Goal: Task Accomplishment & Management: Use online tool/utility

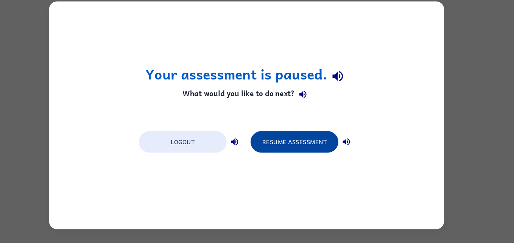
click at [320, 144] on button "Resume Assessment" at bounding box center [302, 147] width 83 height 20
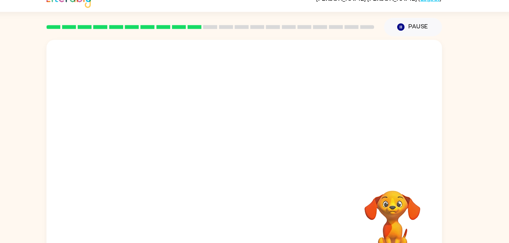
click at [209, 138] on div at bounding box center [254, 113] width 375 height 127
click at [209, 138] on div at bounding box center [254, 158] width 375 height 216
click at [259, 149] on button "button" at bounding box center [254, 162] width 48 height 28
drag, startPoint x: 216, startPoint y: 167, endPoint x: 354, endPoint y: 261, distance: 167.0
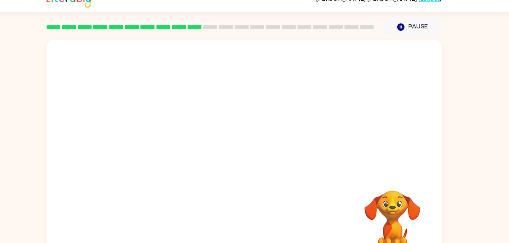
click at [354, 243] on html "[PERSON_NAME] ( Logout ) Pause Pause Your browser must support playing .mp4 fil…" at bounding box center [254, 133] width 509 height 266
click at [215, 190] on div at bounding box center [254, 158] width 375 height 216
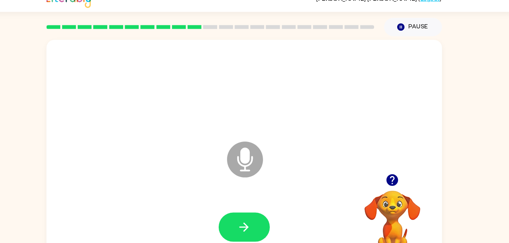
click at [215, 190] on div "Microphone The Microphone is here when it is your turn to talk" at bounding box center [254, 158] width 375 height 216
click at [239, 221] on button "button" at bounding box center [254, 228] width 48 height 28
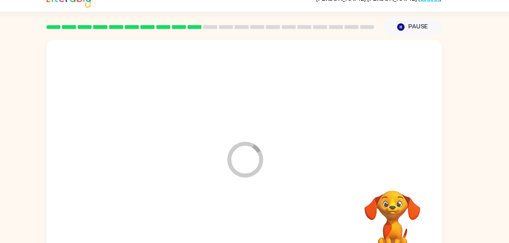
scroll to position [23, 0]
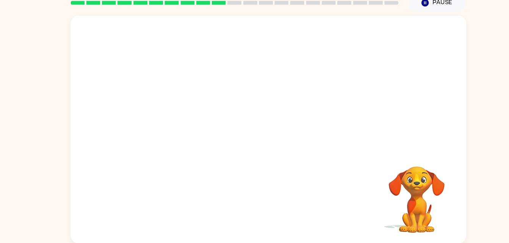
drag, startPoint x: 233, startPoint y: 182, endPoint x: 178, endPoint y: 192, distance: 55.9
click at [178, 192] on div at bounding box center [255, 205] width 360 height 62
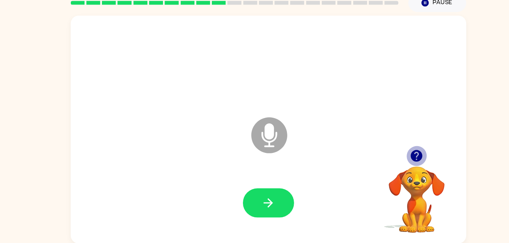
click at [389, 155] on icon "button" at bounding box center [394, 159] width 13 height 13
click at [249, 220] on div at bounding box center [255, 205] width 360 height 62
click at [249, 219] on div at bounding box center [255, 205] width 360 height 62
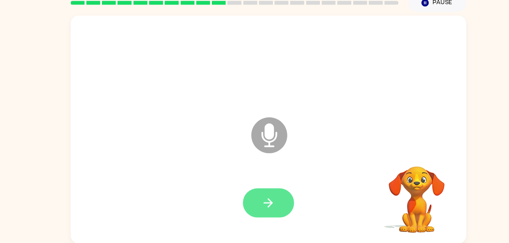
click at [248, 205] on icon "button" at bounding box center [254, 204] width 13 height 13
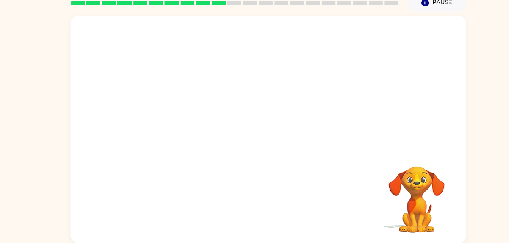
click at [281, 152] on div at bounding box center [254, 90] width 375 height 127
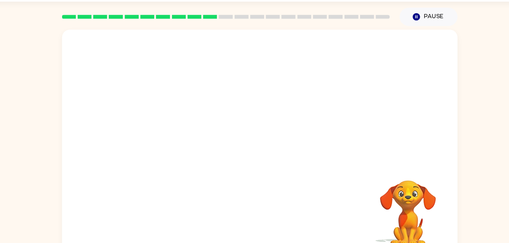
click at [308, 161] on div "Your browser must support playing .mp4 files to use Literably. Please try using…" at bounding box center [254, 136] width 375 height 216
click at [308, 149] on div at bounding box center [254, 91] width 375 height 127
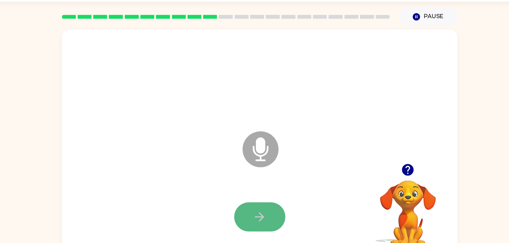
click at [269, 206] on button "button" at bounding box center [254, 206] width 48 height 28
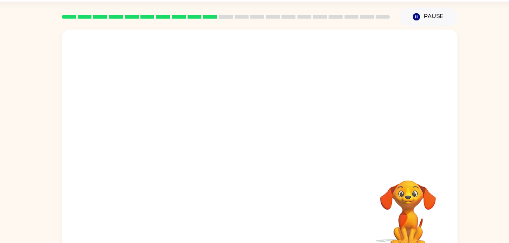
click at [403, 198] on video "Your browser must support playing .mp4 files to use Literably. Please try using…" at bounding box center [395, 197] width 76 height 76
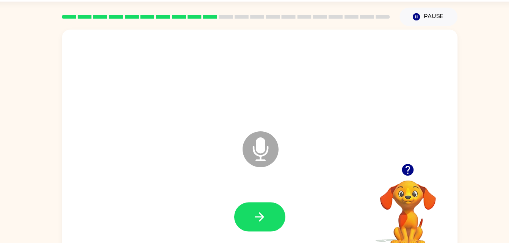
click at [398, 185] on video "Your browser must support playing .mp4 files to use Literably. Please try using…" at bounding box center [395, 197] width 76 height 76
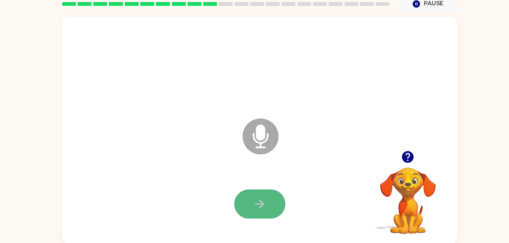
click at [253, 211] on button "button" at bounding box center [254, 205] width 48 height 28
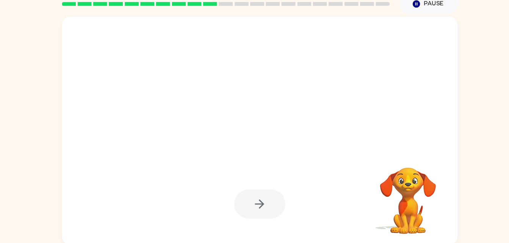
click at [415, 52] on div at bounding box center [255, 73] width 360 height 62
click at [240, 192] on div at bounding box center [254, 205] width 48 height 28
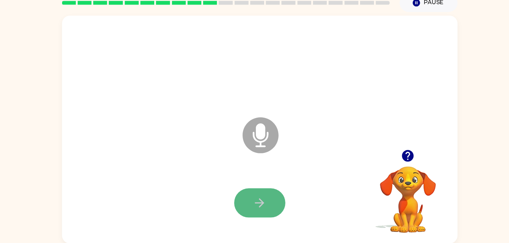
click at [268, 211] on button "button" at bounding box center [254, 205] width 48 height 28
click at [244, 206] on button "button" at bounding box center [254, 205] width 48 height 28
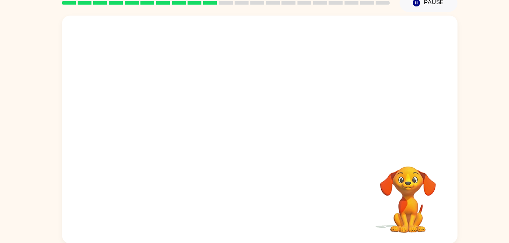
click at [239, 196] on div at bounding box center [255, 205] width 360 height 62
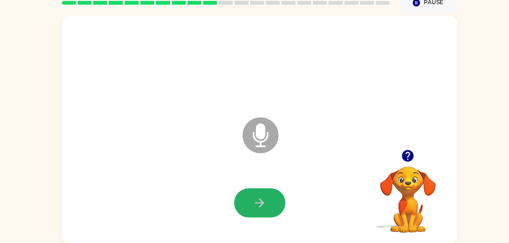
click at [248, 202] on icon "button" at bounding box center [254, 204] width 13 height 13
click at [253, 211] on icon "button" at bounding box center [254, 204] width 13 height 13
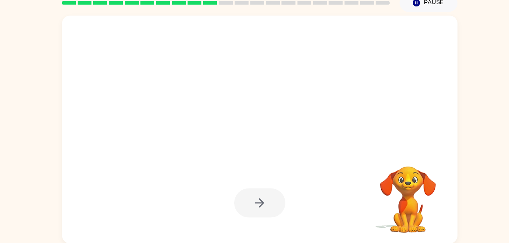
click at [253, 211] on div at bounding box center [254, 205] width 48 height 28
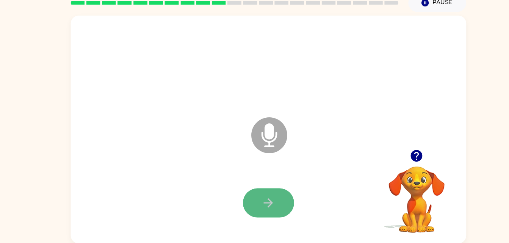
click at [250, 201] on icon "button" at bounding box center [254, 204] width 13 height 13
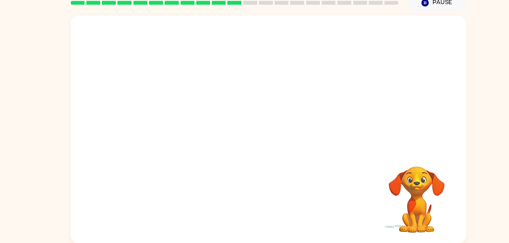
click at [247, 201] on div at bounding box center [255, 205] width 360 height 62
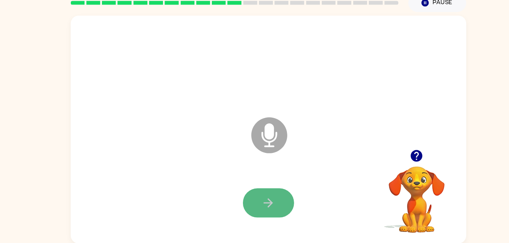
click at [256, 207] on icon "button" at bounding box center [254, 204] width 9 height 9
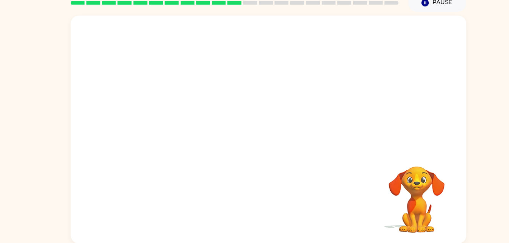
click at [254, 207] on div at bounding box center [255, 205] width 360 height 62
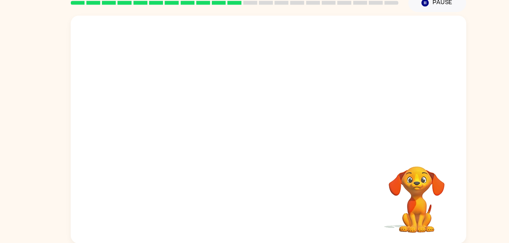
click at [254, 207] on div at bounding box center [255, 205] width 360 height 62
click at [356, 190] on div at bounding box center [255, 205] width 360 height 62
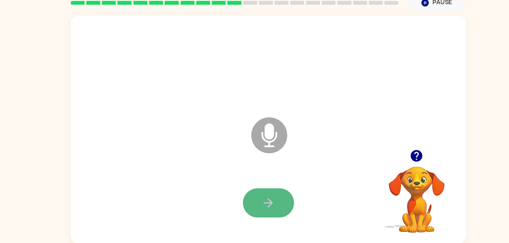
click at [240, 212] on button "button" at bounding box center [254, 205] width 48 height 28
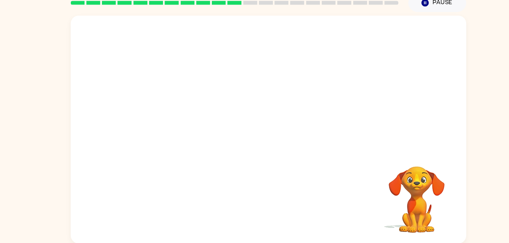
click at [227, 214] on div at bounding box center [255, 205] width 360 height 62
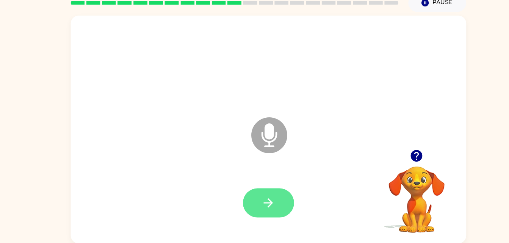
drag, startPoint x: 227, startPoint y: 214, endPoint x: 263, endPoint y: 201, distance: 37.9
click at [263, 201] on div at bounding box center [255, 205] width 360 height 62
click at [263, 201] on button "button" at bounding box center [254, 205] width 48 height 28
click at [253, 204] on div at bounding box center [254, 205] width 48 height 28
click at [253, 204] on icon "button" at bounding box center [254, 204] width 9 height 9
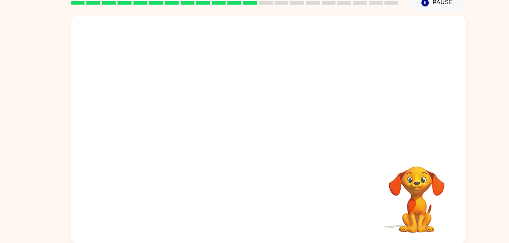
click at [249, 204] on div at bounding box center [255, 205] width 360 height 62
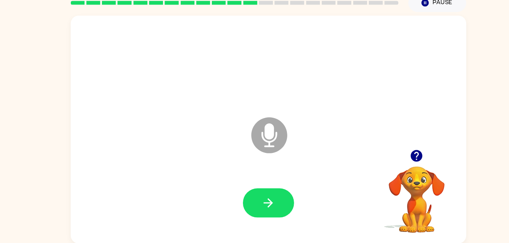
click at [386, 156] on button "button" at bounding box center [394, 159] width 19 height 19
drag, startPoint x: 386, startPoint y: 156, endPoint x: 363, endPoint y: 238, distance: 84.8
click at [363, 238] on div "Microphone The Microphone is here when it is your turn to talk" at bounding box center [254, 135] width 375 height 216
click at [269, 200] on button "button" at bounding box center [254, 205] width 48 height 28
click at [270, 203] on button "button" at bounding box center [254, 205] width 48 height 28
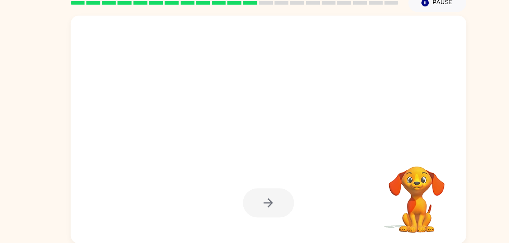
click at [258, 202] on div at bounding box center [254, 205] width 48 height 28
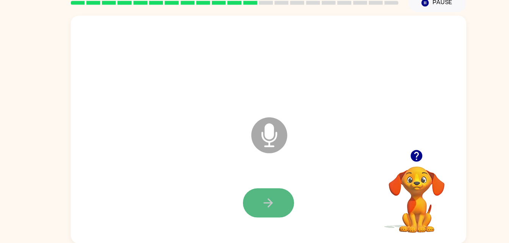
click at [261, 206] on button "button" at bounding box center [254, 205] width 48 height 28
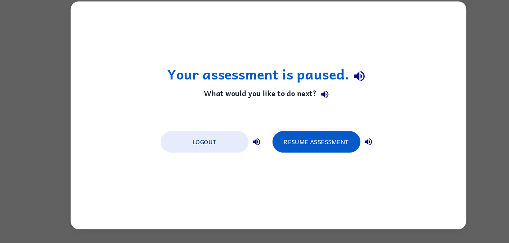
scroll to position [0, 0]
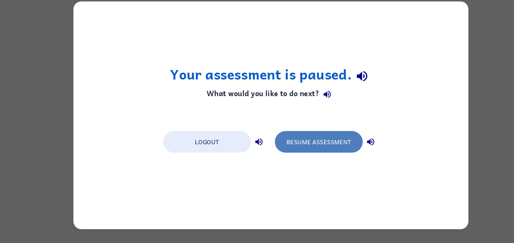
click at [335, 143] on button "Resume Assessment" at bounding box center [302, 147] width 83 height 20
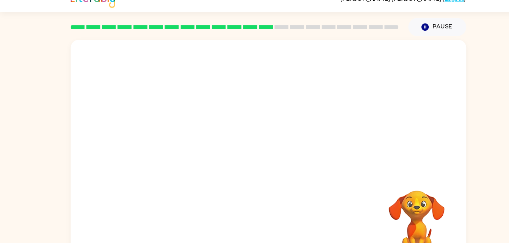
drag, startPoint x: 65, startPoint y: 242, endPoint x: 317, endPoint y: 112, distance: 284.2
click at [317, 112] on div "Your browser must support playing .mp4 files to use Literably. Please try using…" at bounding box center [254, 157] width 509 height 220
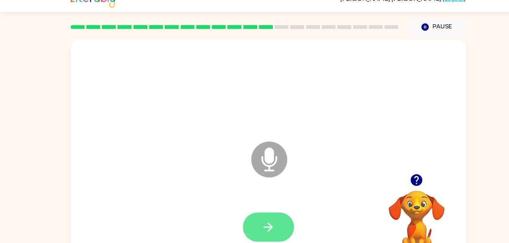
click at [262, 230] on button "button" at bounding box center [254, 228] width 48 height 28
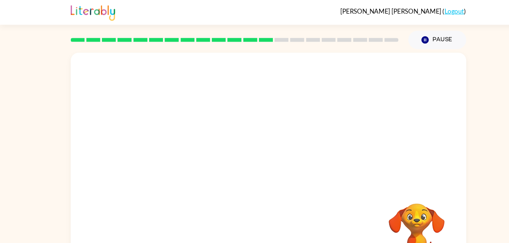
scroll to position [2, 0]
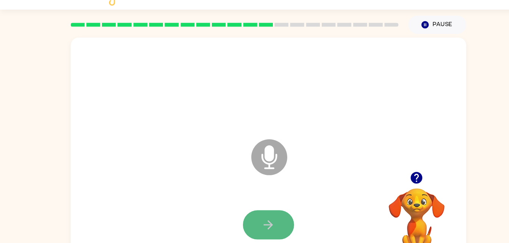
click at [255, 230] on icon "button" at bounding box center [254, 225] width 13 height 13
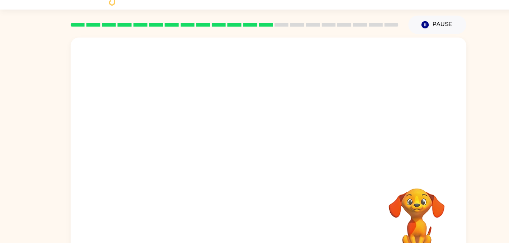
scroll to position [23, 0]
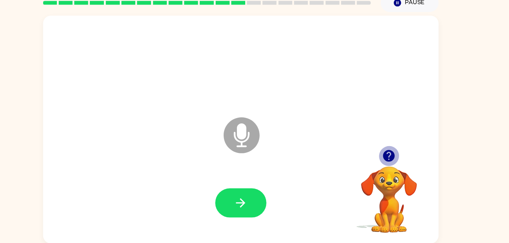
click at [398, 159] on icon "button" at bounding box center [394, 160] width 11 height 11
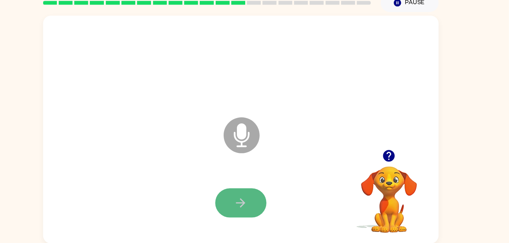
click at [249, 215] on button "button" at bounding box center [254, 205] width 48 height 28
click at [281, 240] on div "Microphone The Microphone is here when it is your turn to talk" at bounding box center [254, 135] width 375 height 216
click at [264, 199] on button "button" at bounding box center [254, 205] width 48 height 28
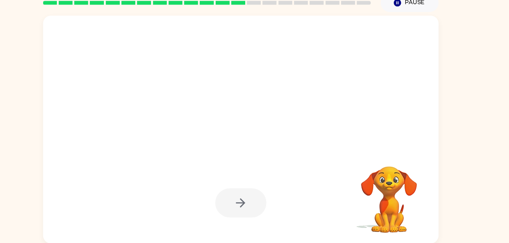
click at [265, 209] on div at bounding box center [254, 205] width 48 height 28
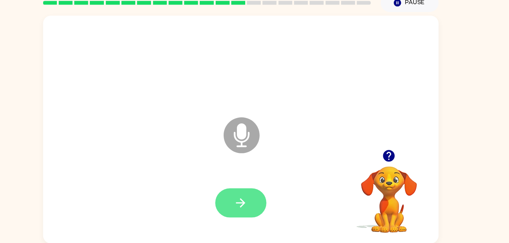
click at [262, 210] on button "button" at bounding box center [254, 205] width 48 height 28
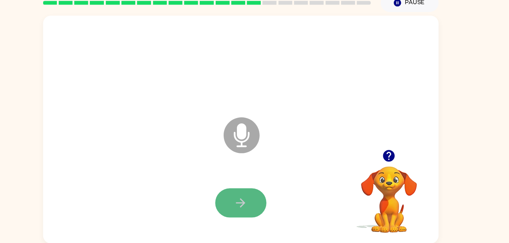
click at [261, 209] on button "button" at bounding box center [254, 205] width 48 height 28
click at [268, 203] on button "button" at bounding box center [254, 205] width 48 height 28
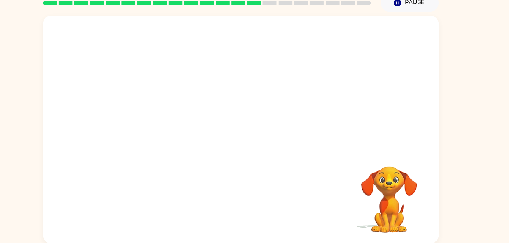
drag, startPoint x: 268, startPoint y: 203, endPoint x: 443, endPoint y: 261, distance: 185.2
click at [443, 243] on html "[PERSON_NAME] ( Logout ) Pause Pause Your browser must support playing .mp4 fil…" at bounding box center [254, 110] width 509 height 266
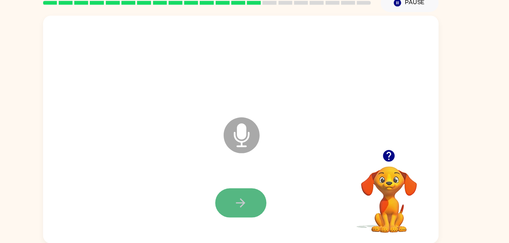
click at [274, 201] on button "button" at bounding box center [254, 205] width 48 height 28
click at [259, 202] on icon "button" at bounding box center [254, 204] width 13 height 13
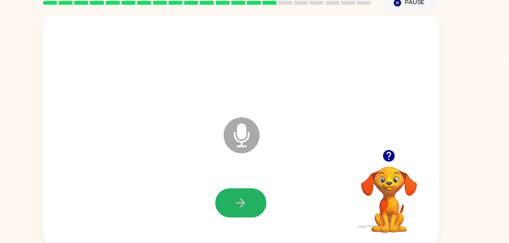
click at [259, 202] on icon "button" at bounding box center [254, 204] width 13 height 13
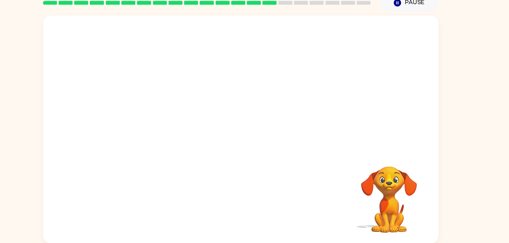
click at [259, 202] on div at bounding box center [255, 205] width 360 height 62
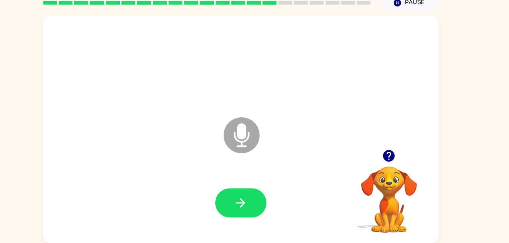
click at [388, 161] on icon "button" at bounding box center [394, 159] width 13 height 13
click at [271, 199] on button "button" at bounding box center [254, 205] width 48 height 28
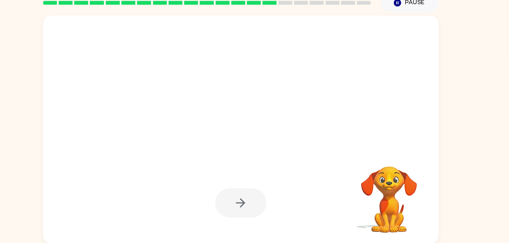
click at [272, 200] on div at bounding box center [254, 205] width 48 height 28
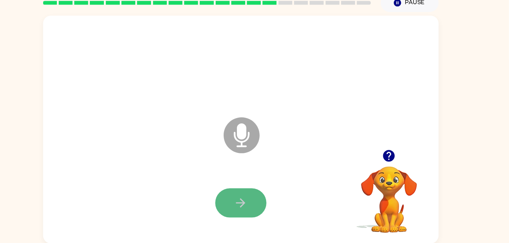
click at [245, 194] on button "button" at bounding box center [254, 205] width 48 height 28
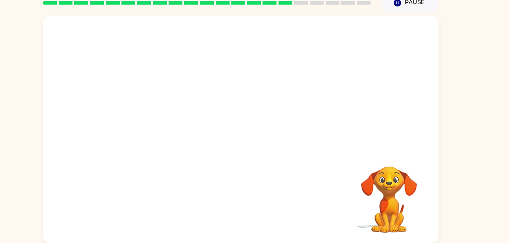
click at [245, 194] on div at bounding box center [255, 205] width 360 height 62
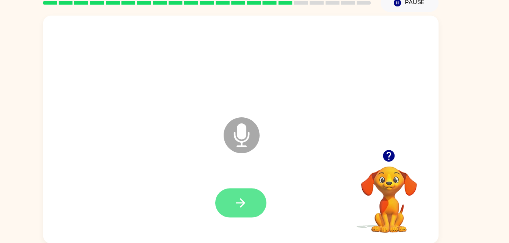
click at [247, 198] on button "button" at bounding box center [254, 205] width 48 height 28
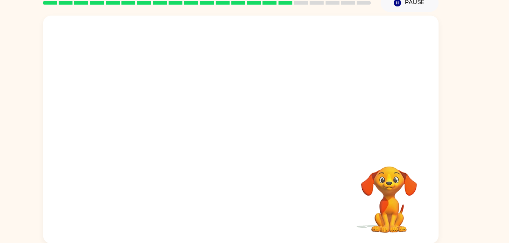
click at [247, 195] on div at bounding box center [255, 205] width 360 height 62
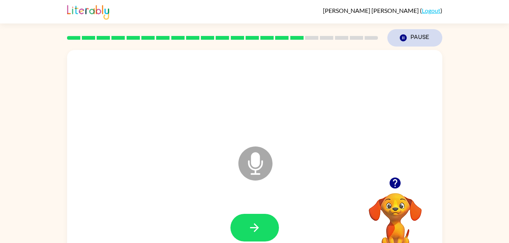
click at [409, 34] on button "Pause Pause" at bounding box center [414, 37] width 55 height 17
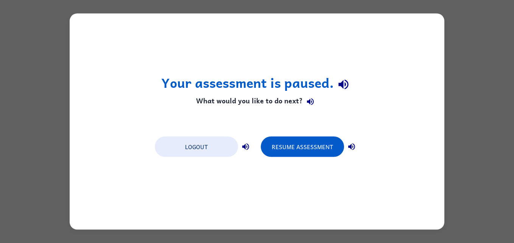
click at [256, 223] on div "Your assessment is paused. What would you like to do next? Logout Resume Assess…" at bounding box center [257, 122] width 375 height 216
click at [298, 148] on button "Resume Assessment" at bounding box center [302, 147] width 83 height 20
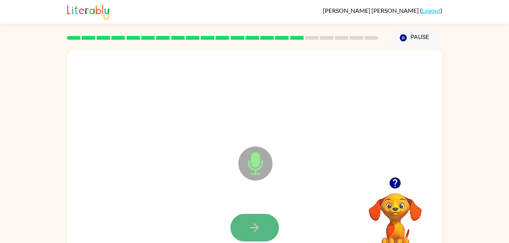
click at [252, 222] on icon "button" at bounding box center [254, 227] width 13 height 13
click at [251, 227] on icon "button" at bounding box center [254, 227] width 13 height 13
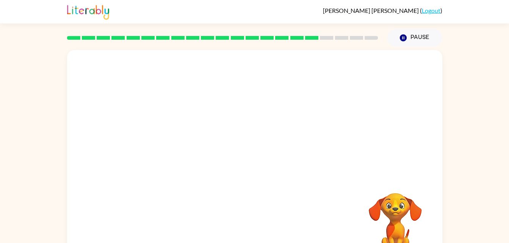
scroll to position [23, 0]
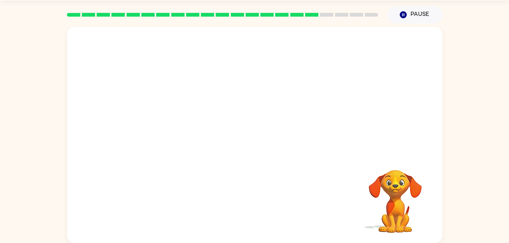
click at [307, 123] on div at bounding box center [254, 90] width 375 height 127
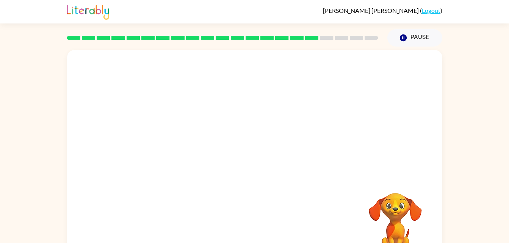
drag, startPoint x: 294, startPoint y: 119, endPoint x: 225, endPoint y: 142, distance: 73.3
click at [225, 142] on div at bounding box center [236, 144] width 323 height 27
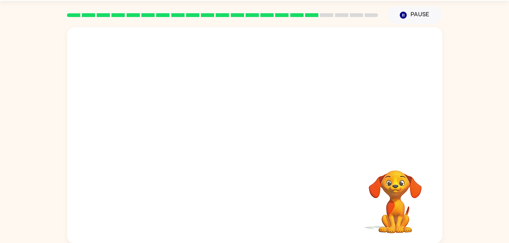
scroll to position [23, 0]
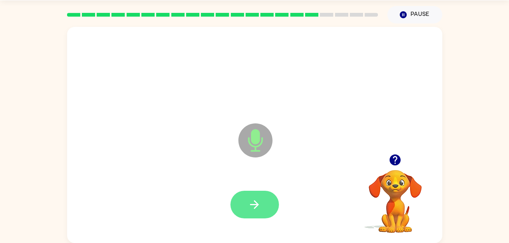
click at [264, 200] on button "button" at bounding box center [254, 205] width 48 height 28
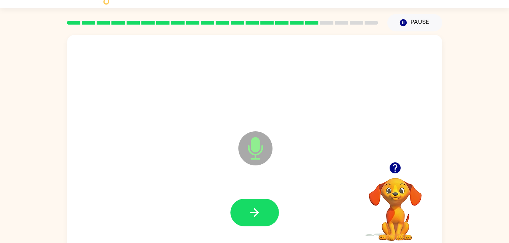
scroll to position [14, 0]
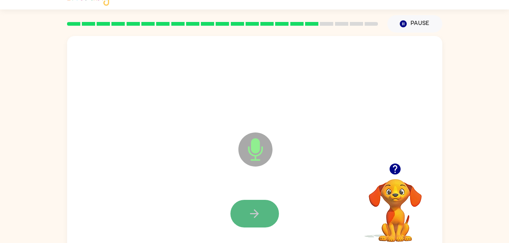
click at [248, 209] on icon "button" at bounding box center [254, 213] width 13 height 13
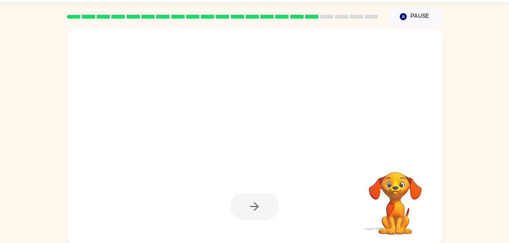
scroll to position [22, 0]
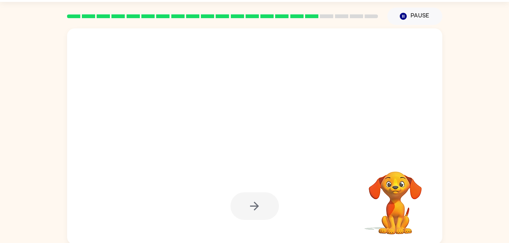
click at [11, 225] on div "Your browser must support playing .mp4 files to use Literably. Please try using…" at bounding box center [254, 135] width 509 height 220
click at [2, 234] on div "Your browser must support playing .mp4 files to use Literably. Please try using…" at bounding box center [254, 135] width 509 height 220
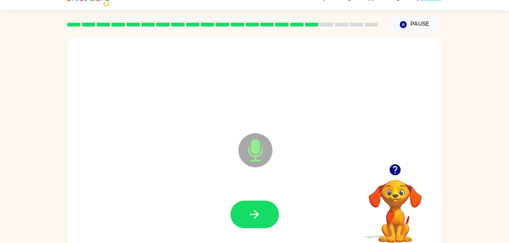
scroll to position [14, 0]
click at [398, 167] on icon "button" at bounding box center [394, 169] width 11 height 11
click at [394, 172] on icon "button" at bounding box center [394, 169] width 11 height 11
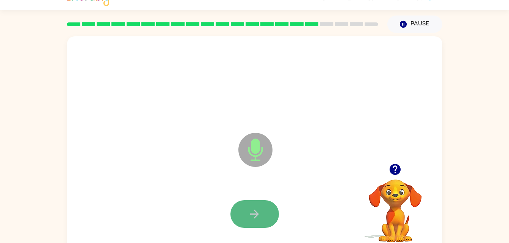
click at [264, 205] on button "button" at bounding box center [254, 214] width 48 height 28
click at [258, 217] on icon "button" at bounding box center [254, 214] width 13 height 13
click at [265, 222] on button "button" at bounding box center [254, 214] width 48 height 28
click at [246, 210] on button "button" at bounding box center [254, 214] width 48 height 28
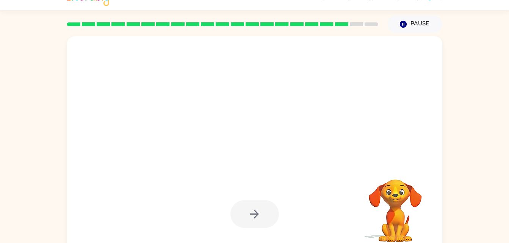
click at [270, 200] on div at bounding box center [254, 214] width 48 height 28
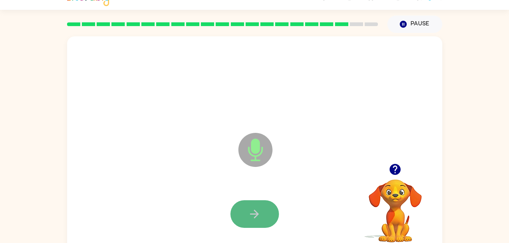
click at [269, 208] on button "button" at bounding box center [254, 214] width 48 height 28
click at [251, 212] on icon "button" at bounding box center [254, 214] width 13 height 13
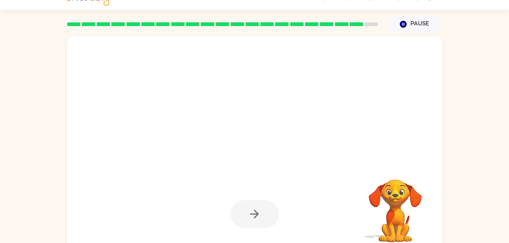
click at [262, 209] on div at bounding box center [254, 214] width 48 height 28
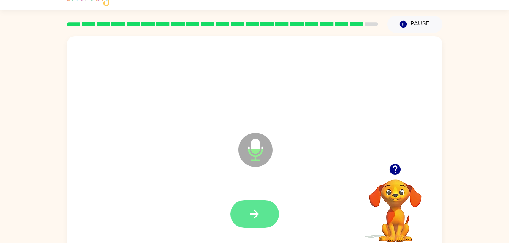
click at [263, 219] on button "button" at bounding box center [254, 214] width 48 height 28
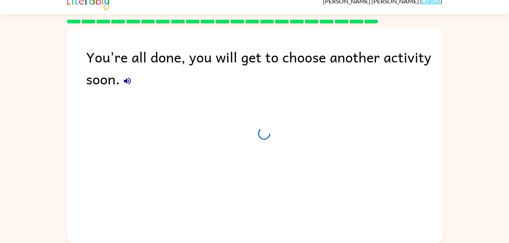
scroll to position [9, 0]
